Goal: Transaction & Acquisition: Download file/media

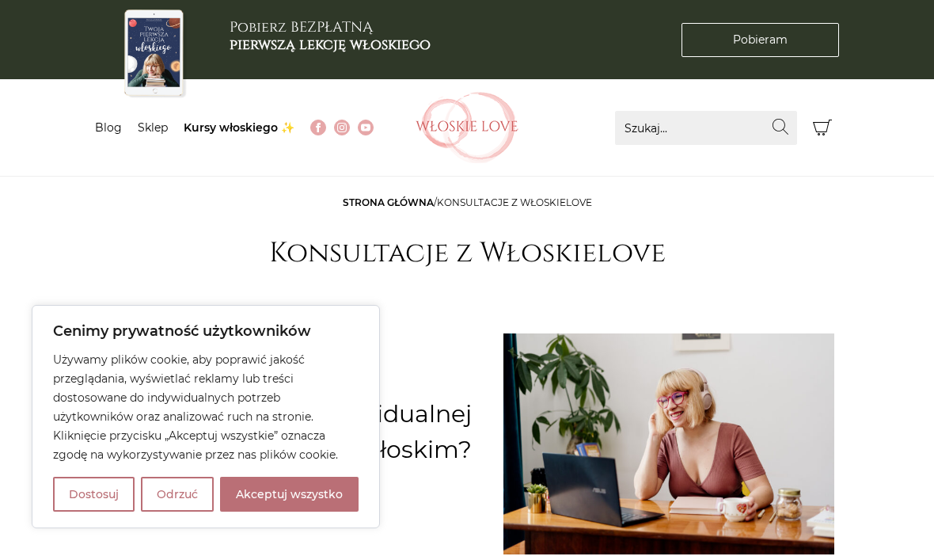
click at [316, 488] on button "Akceptuj wszystko" at bounding box center [289, 494] width 139 height 35
checkbox input "true"
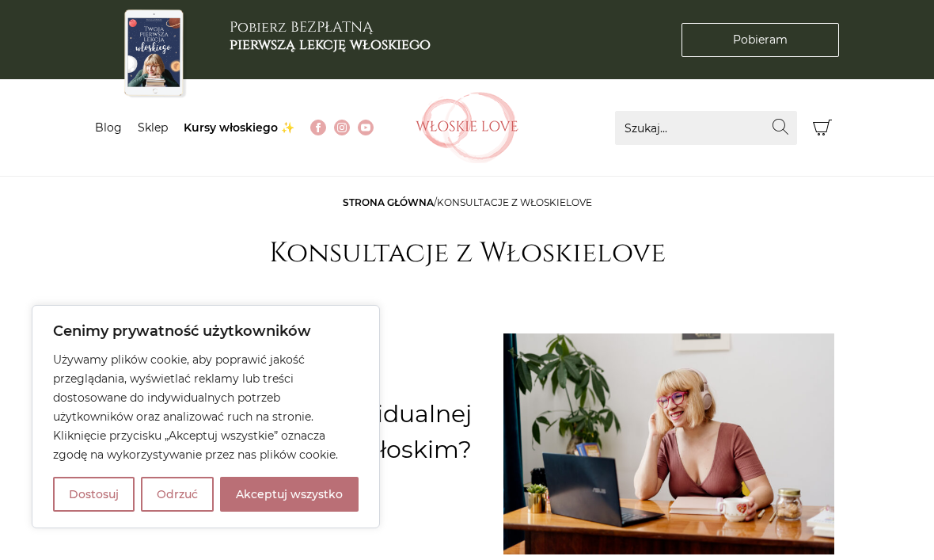
checkbox input "true"
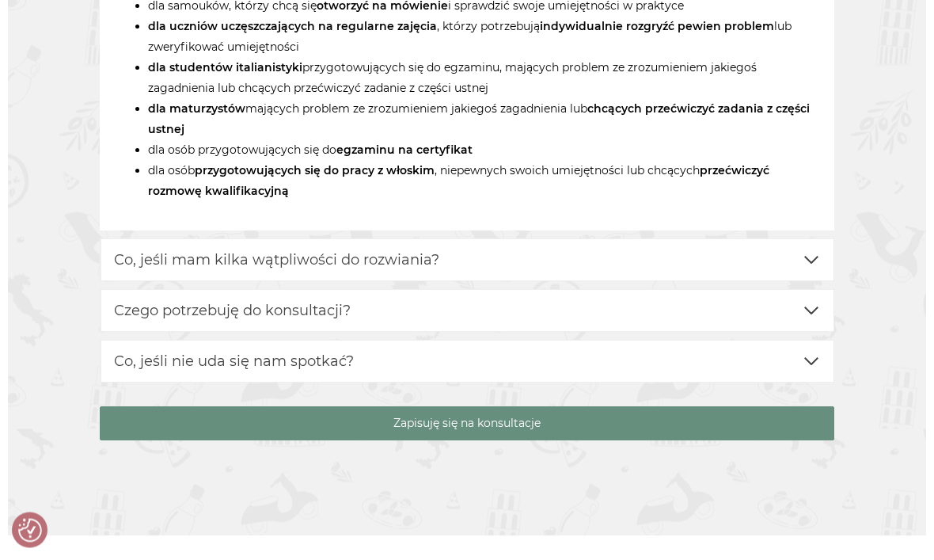
scroll to position [3418, 0]
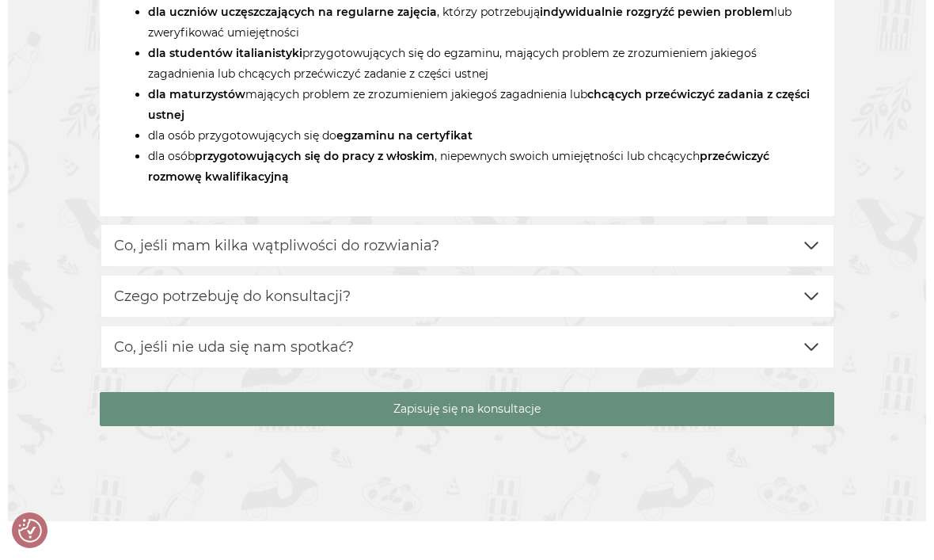
click at [804, 236] on span at bounding box center [811, 245] width 19 height 19
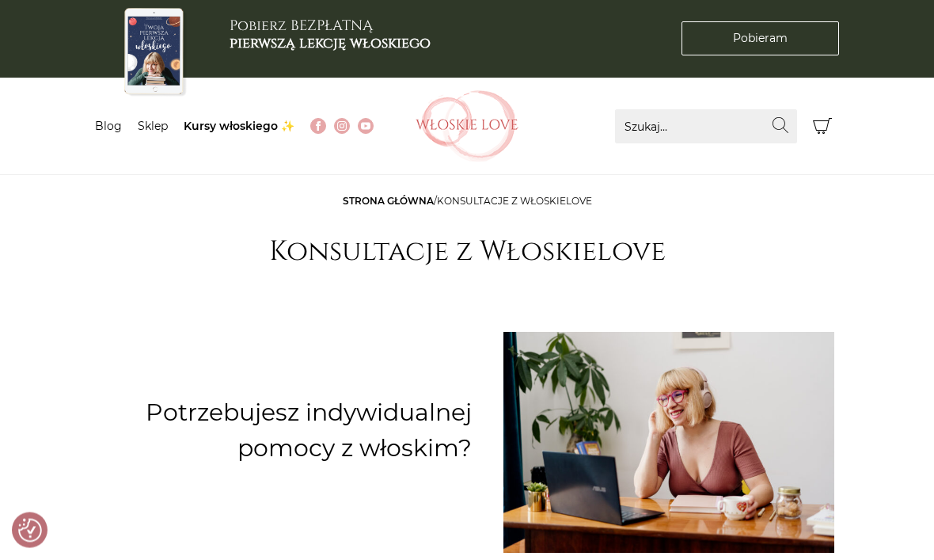
scroll to position [0, 0]
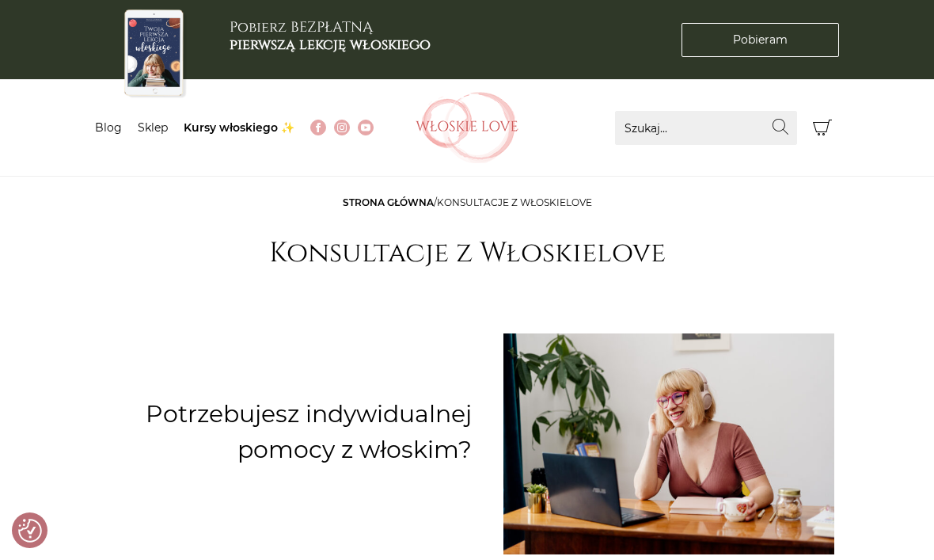
click at [760, 32] on span "Pobieram" at bounding box center [760, 40] width 55 height 17
click at [766, 43] on span "Pobieram" at bounding box center [760, 40] width 55 height 17
click at [743, 42] on span "Pobieram" at bounding box center [760, 40] width 55 height 17
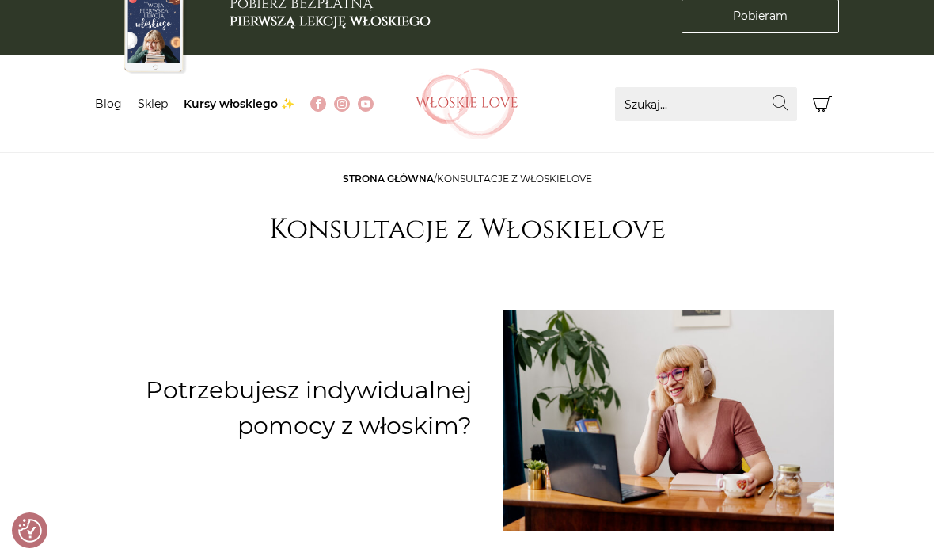
scroll to position [25, 0]
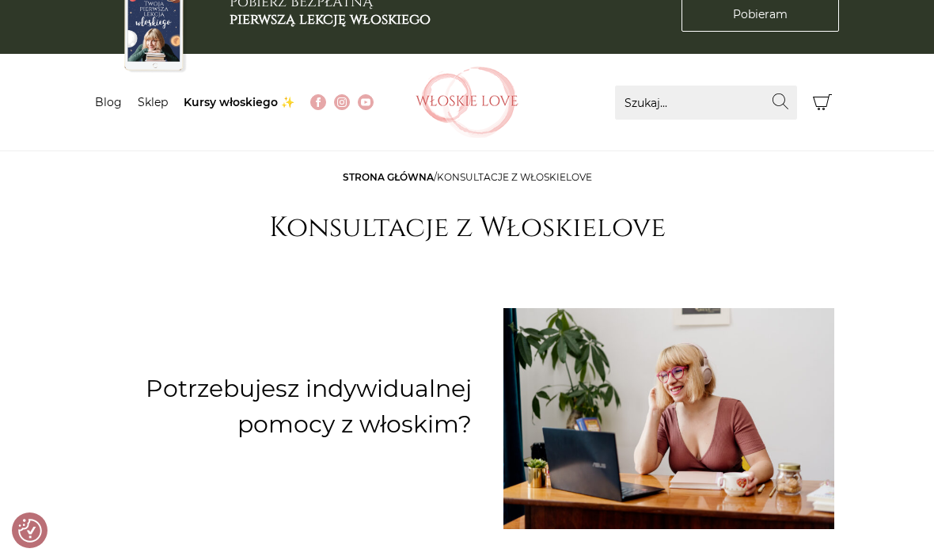
click at [233, 90] on nav "Menu Blog Sklep Kursy włoskiego ✨" at bounding box center [244, 102] width 298 height 97
click at [222, 100] on link "Kursy włoskiego ✨" at bounding box center [239, 102] width 111 height 14
